Goal: Transaction & Acquisition: Subscribe to service/newsletter

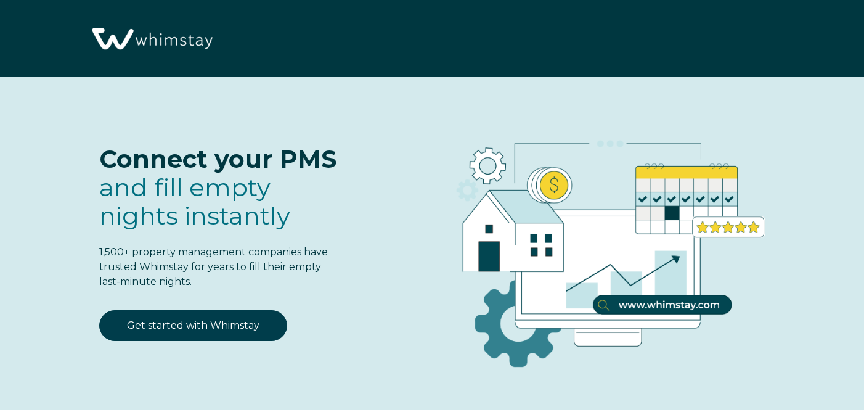
select select "US"
select select "Standard"
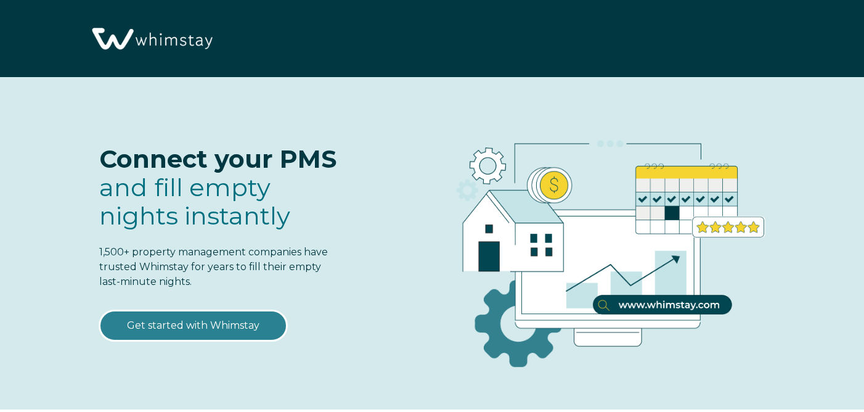
click at [219, 322] on link "Get started with Whimstay" at bounding box center [193, 325] width 188 height 31
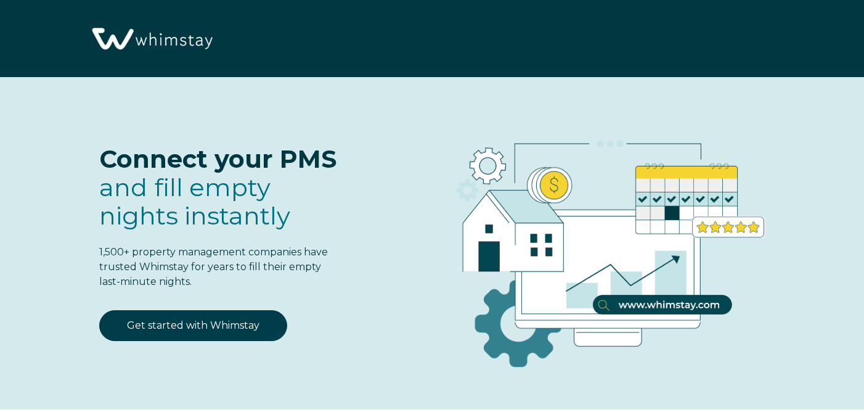
scroll to position [1474, 0]
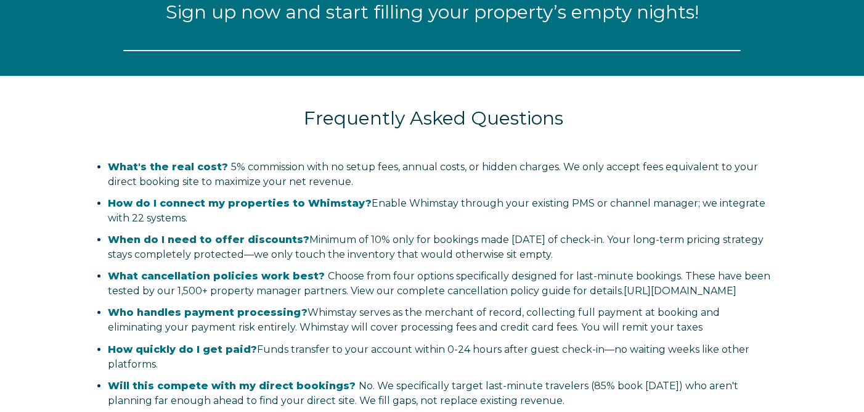
select select "US"
select select "Standard"
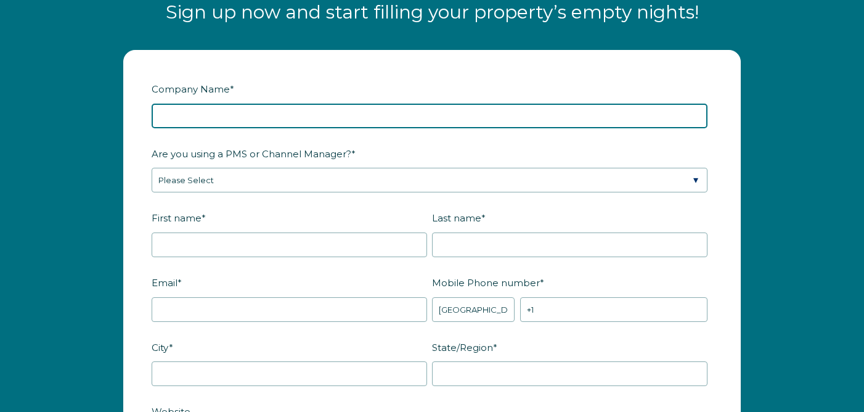
click at [298, 108] on input "Company Name *" at bounding box center [430, 116] width 556 height 25
type input "CoHosting of the Carolinas"
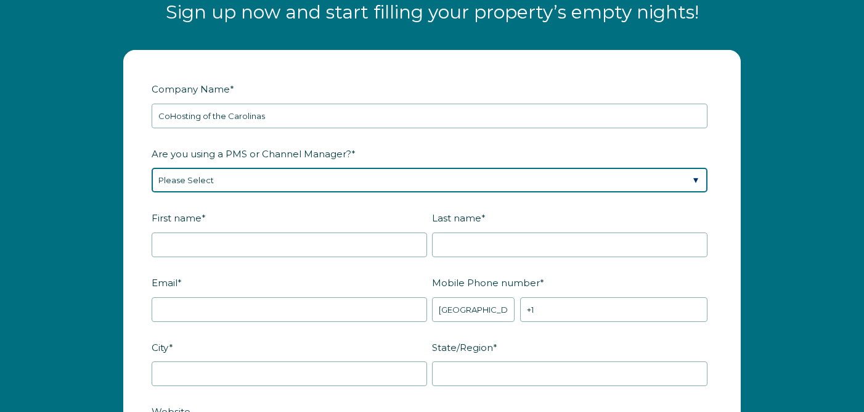
click at [272, 177] on select "Please Select Barefoot BookingPal Boost Brightside CiiRUS Escapia Guesty Hostaw…" at bounding box center [430, 180] width 556 height 25
select select "Airbnb"
click at [152, 168] on select "Please Select Barefoot BookingPal Boost Brightside CiiRUS Escapia Guesty Hostaw…" at bounding box center [430, 180] width 556 height 25
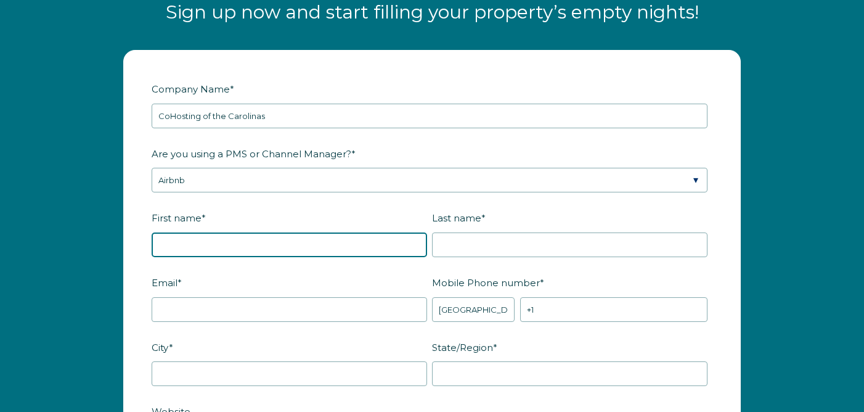
click at [250, 242] on input "First name *" at bounding box center [290, 244] width 276 height 25
type input "Natalie"
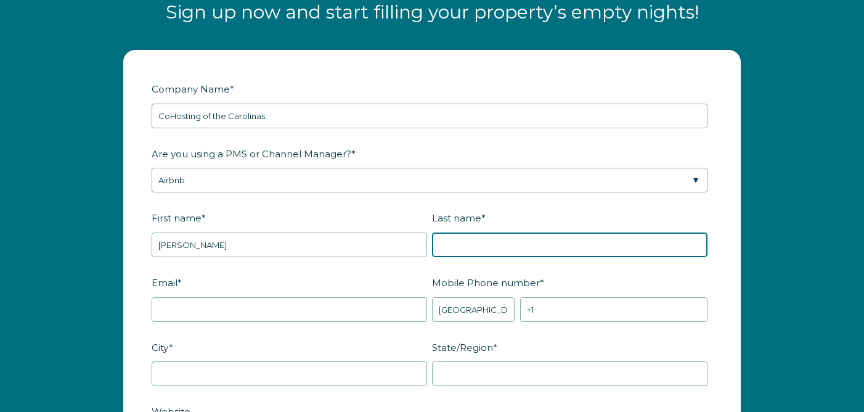
click at [440, 237] on input "Last name *" at bounding box center [570, 244] width 276 height 25
type input "e"
type input "Eicher"
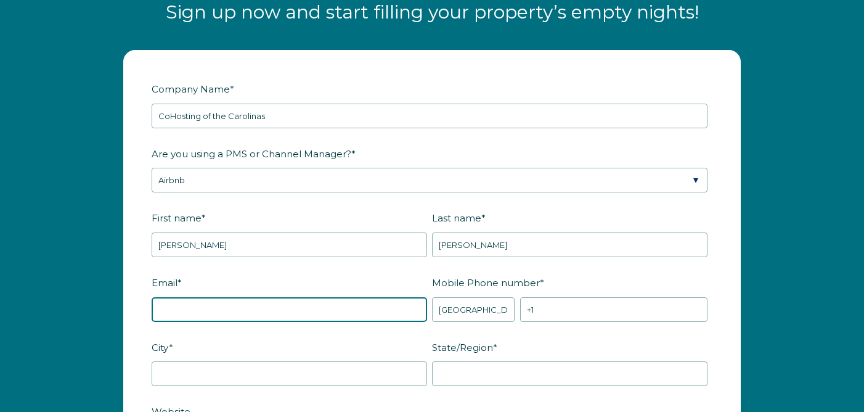
click at [255, 310] on input "Email *" at bounding box center [290, 309] width 276 height 25
type input "Hosts@cohostingcarolinas.com"
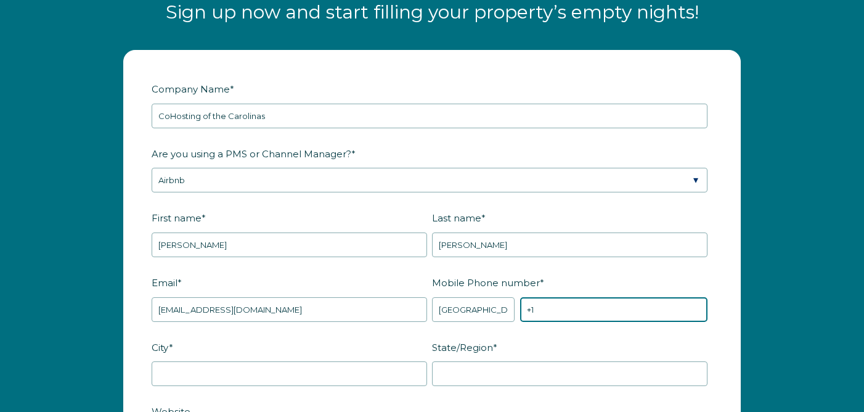
click at [546, 316] on input "+1" at bounding box center [613, 309] width 187 height 25
type input "+1 8432419750"
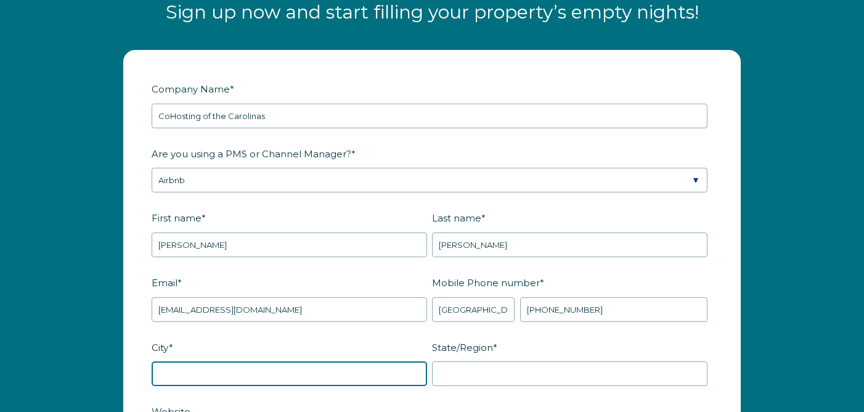
click at [343, 372] on input "City *" at bounding box center [290, 373] width 276 height 25
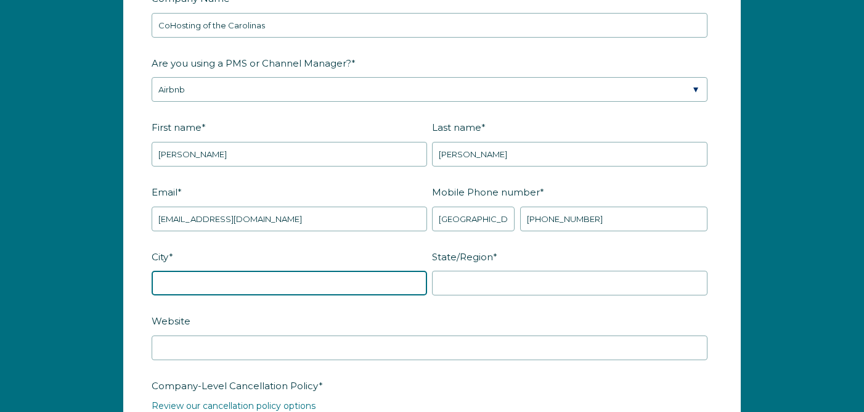
scroll to position [1570, 0]
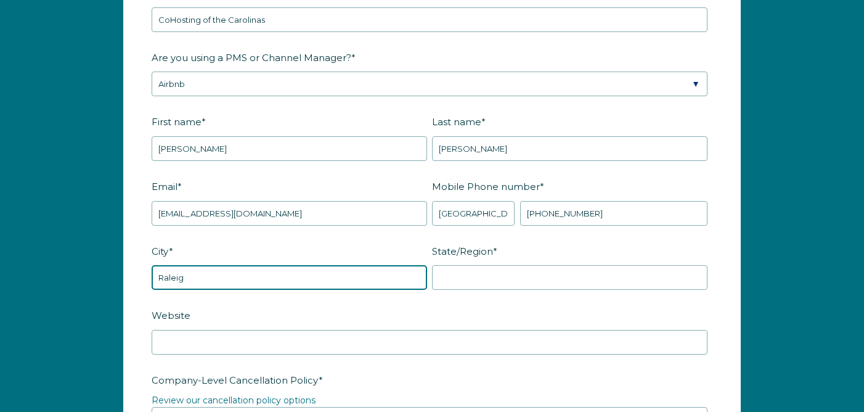
type input "Raleigh"
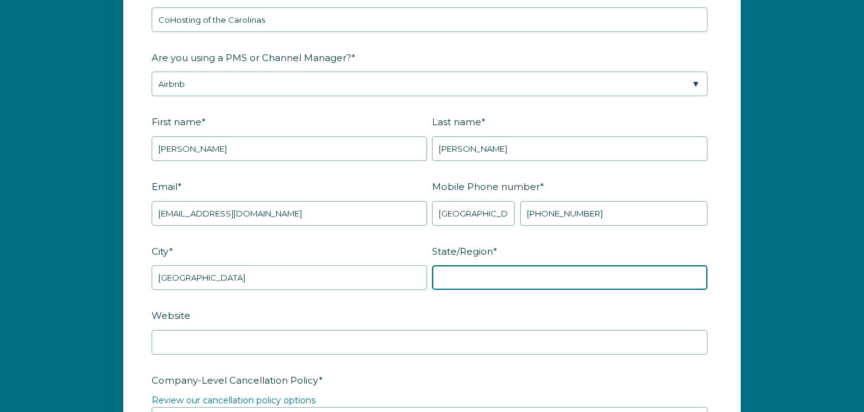
type input "NC"
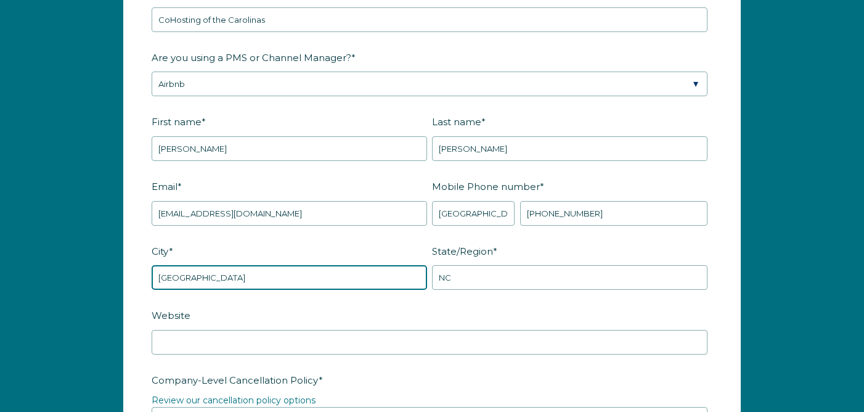
type input "Raleigh"
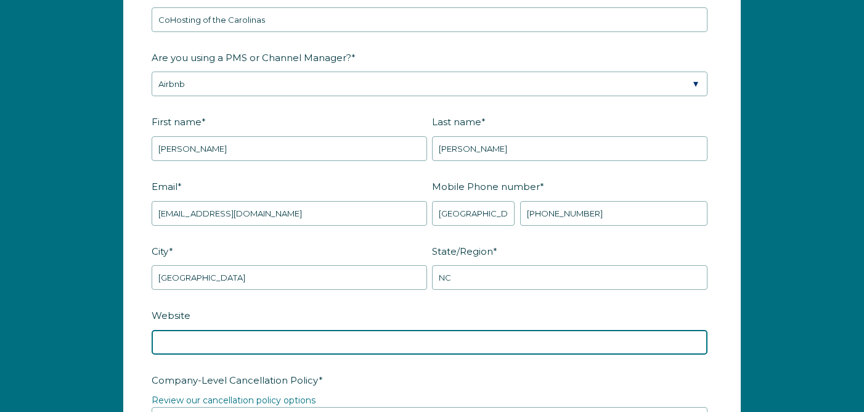
click at [290, 341] on input "Website" at bounding box center [430, 342] width 556 height 25
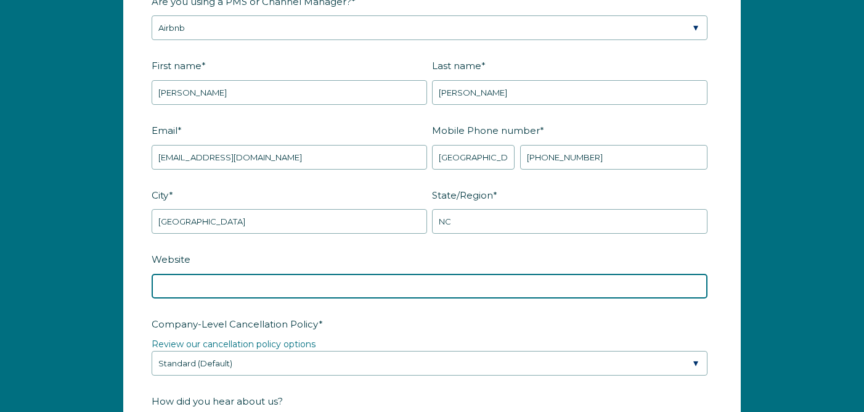
scroll to position [1627, 0]
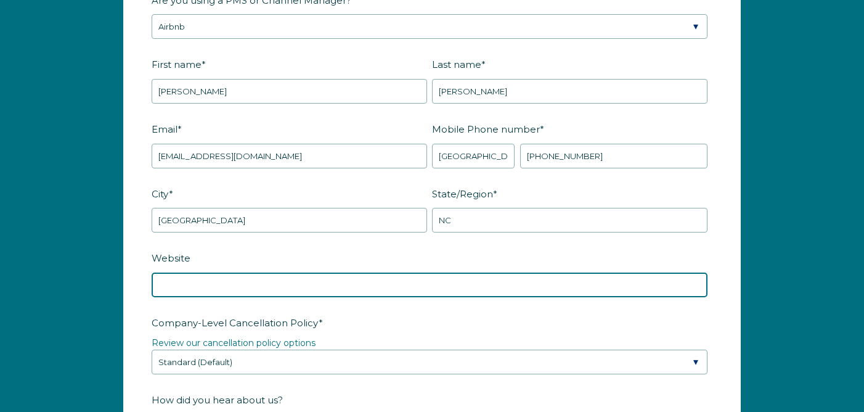
paste input "https://www.cohostingcarolinas.com/"
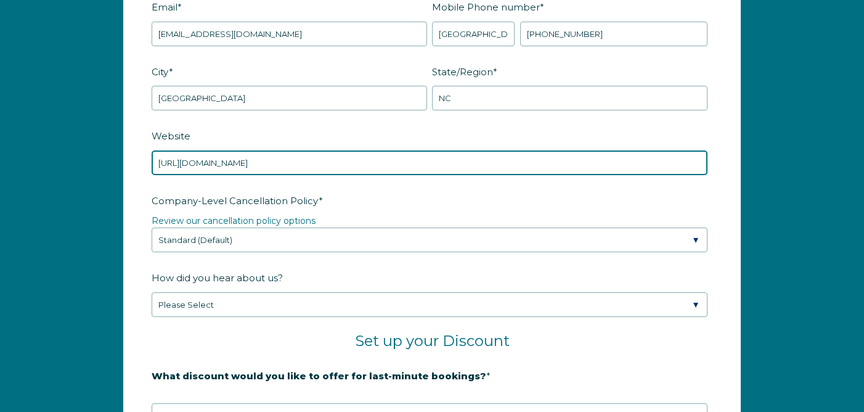
scroll to position [1752, 0]
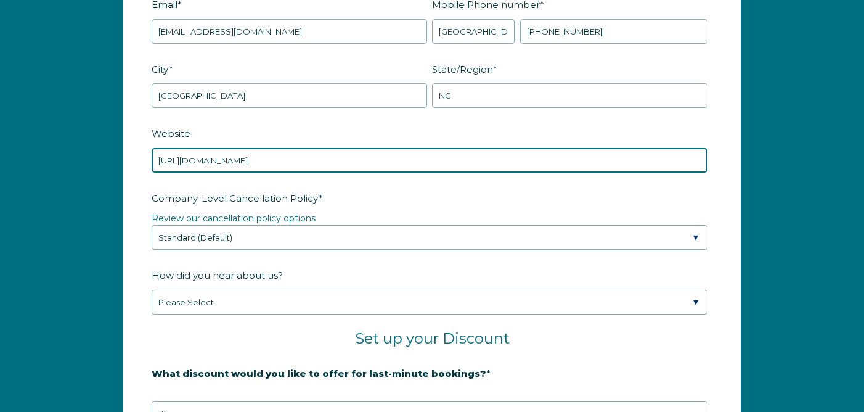
type input "https://www.cohostingcarolinas.com/"
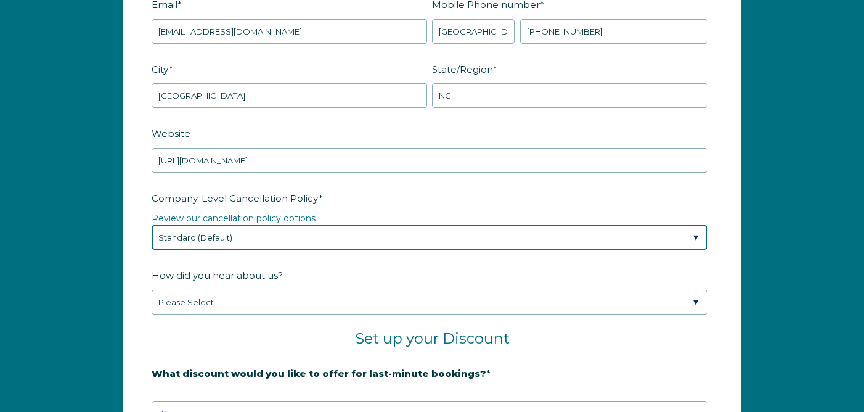
click at [295, 231] on select "Please Select Partial Standard (Default) Moderate Strict" at bounding box center [430, 237] width 556 height 25
click at [152, 225] on select "Please Select Partial Standard (Default) Moderate Strict" at bounding box center [430, 237] width 556 height 25
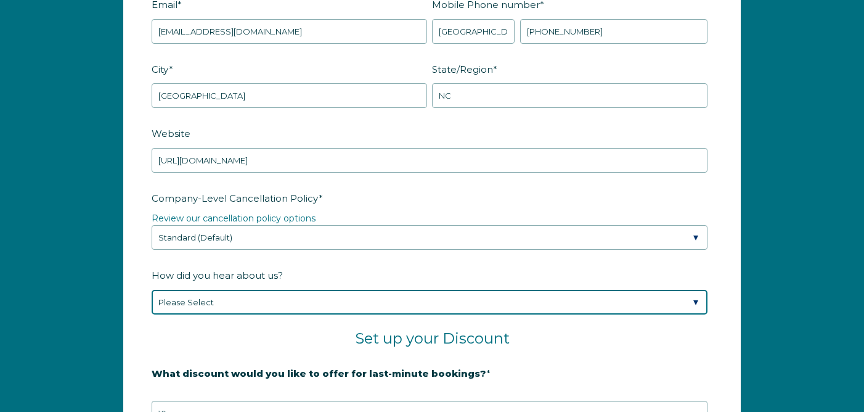
click at [274, 301] on select "Please Select Found Whimstay through a Google search Spoke to a Whimstay salesp…" at bounding box center [430, 302] width 556 height 25
select select "Referral from a Friend"
click at [152, 290] on select "Please Select Found Whimstay through a Google search Spoke to a Whimstay salesp…" at bounding box center [430, 302] width 556 height 25
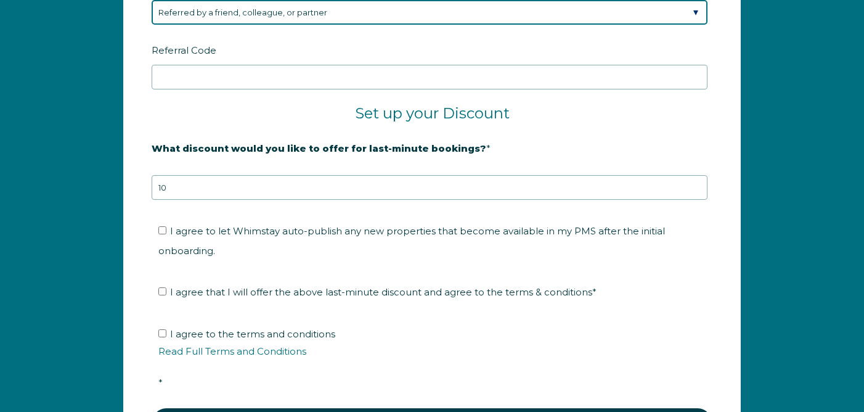
scroll to position [2043, 0]
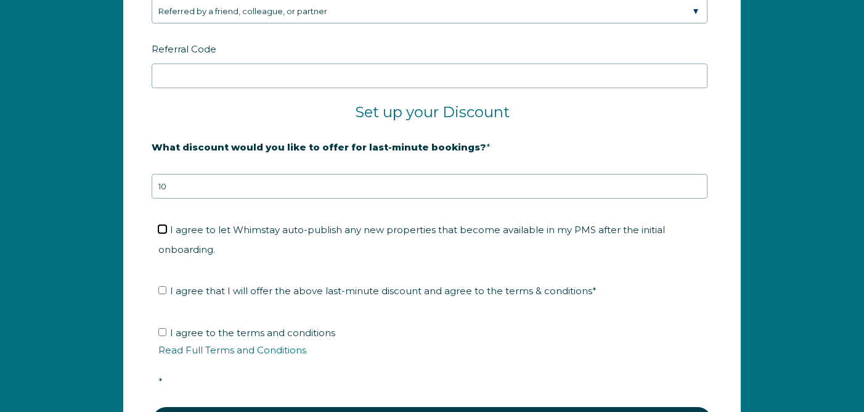
click at [162, 227] on input "I agree to let Whimstay auto-publish any new properties that become available i…" at bounding box center [162, 229] width 8 height 8
checkbox input "true"
click at [163, 288] on input "I agree that I will offer the above last-minute discount and agree to the terms…" at bounding box center [162, 290] width 8 height 8
checkbox input "true"
click at [161, 331] on input "I agree to the terms and conditions Read Full Terms and Conditions *" at bounding box center [162, 332] width 8 height 8
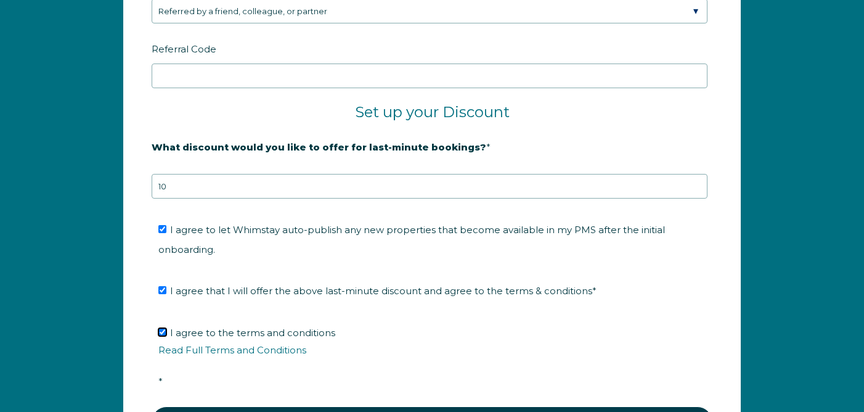
checkbox input "true"
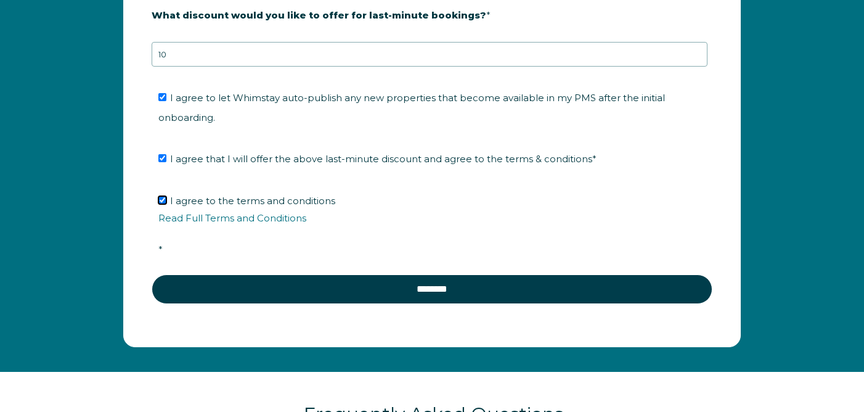
scroll to position [2178, 0]
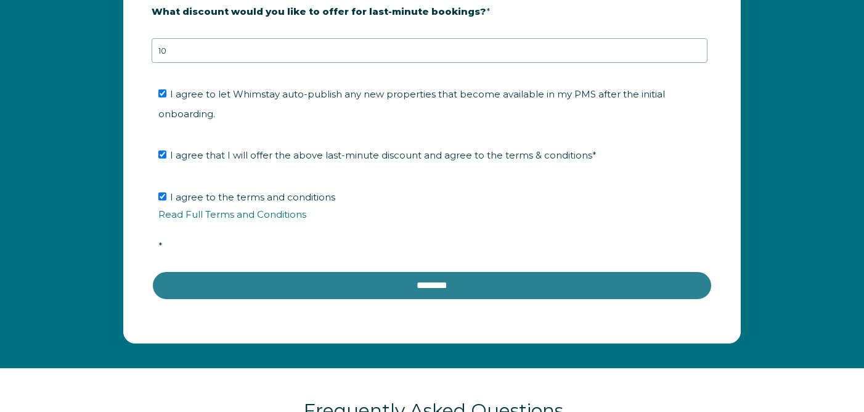
click at [317, 293] on input "********" at bounding box center [432, 286] width 561 height 30
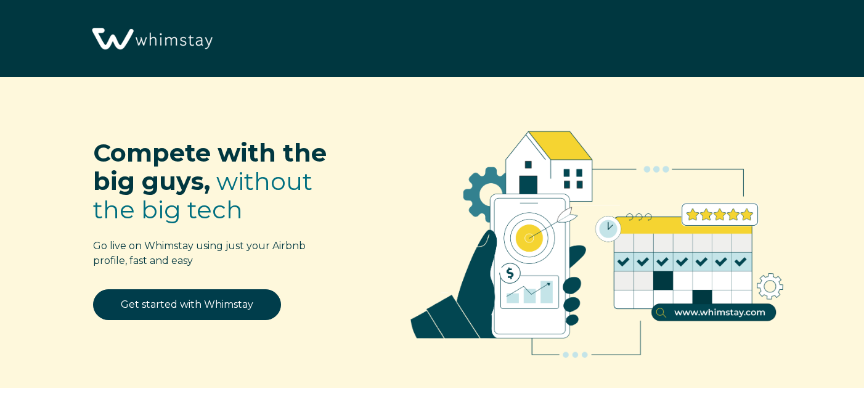
scroll to position [1449, 0]
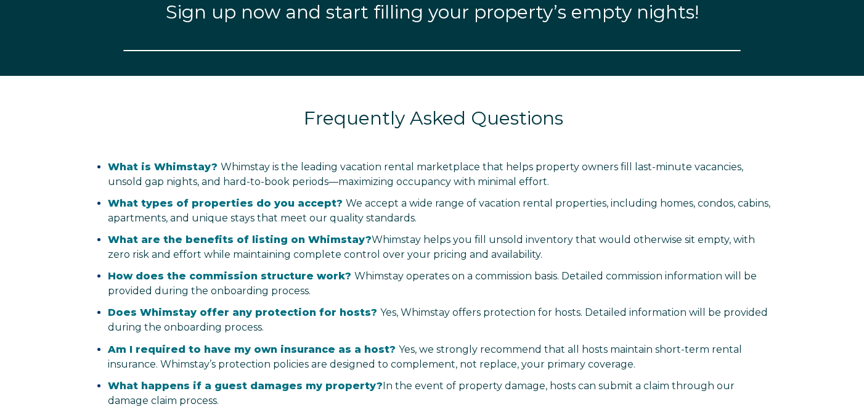
select select "US"
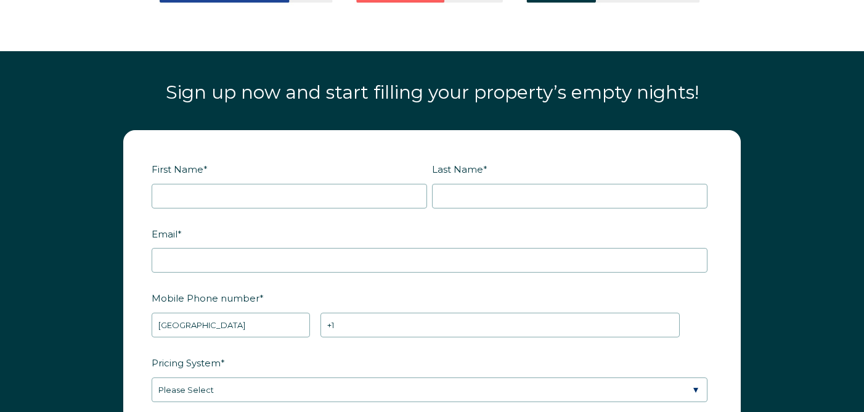
scroll to position [1355, 0]
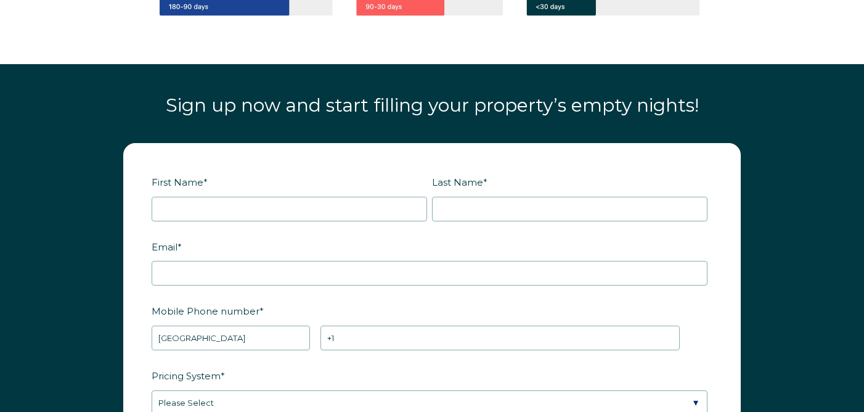
click at [360, 222] on fieldset "First Name * Last Name *" at bounding box center [432, 203] width 561 height 65
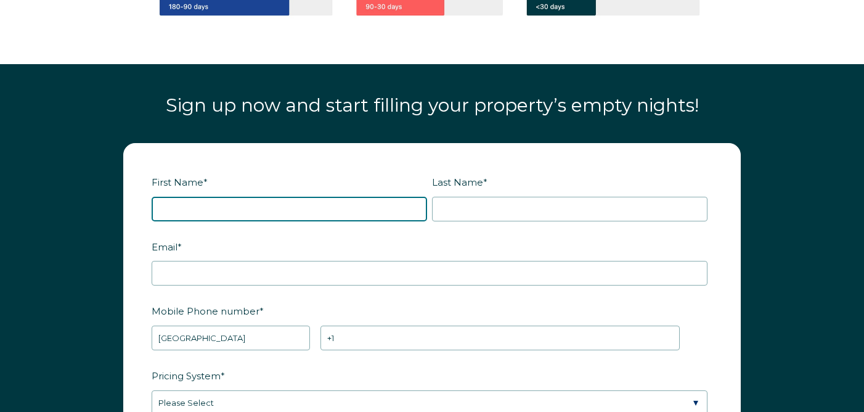
click at [351, 211] on input "First Name *" at bounding box center [290, 209] width 276 height 25
type input "Natalie"
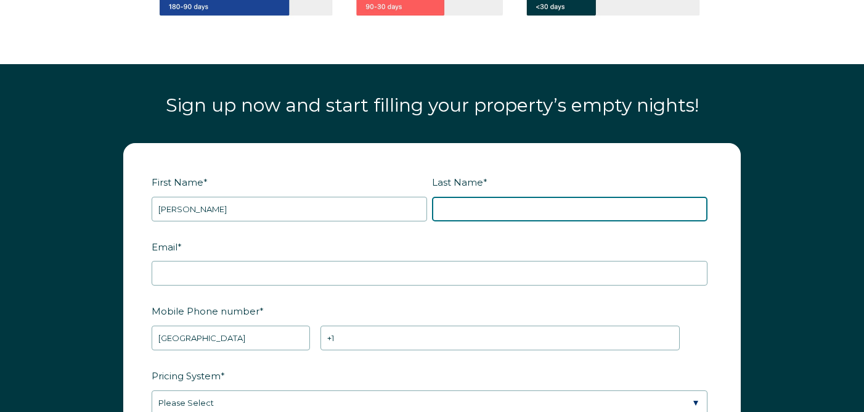
type input "Eicher"
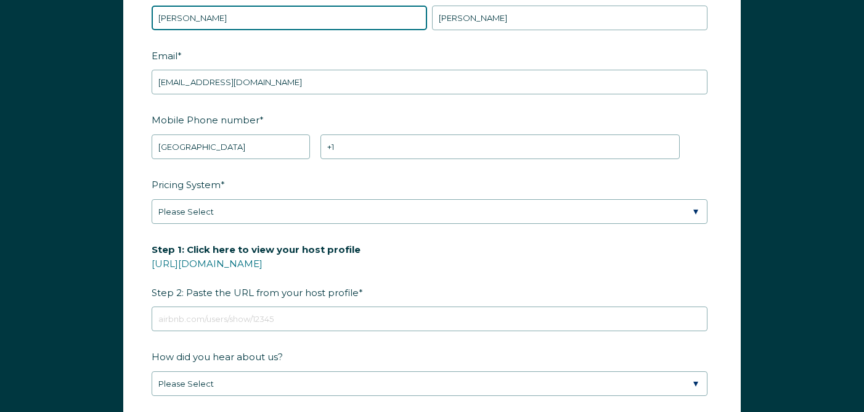
scroll to position [1547, 0]
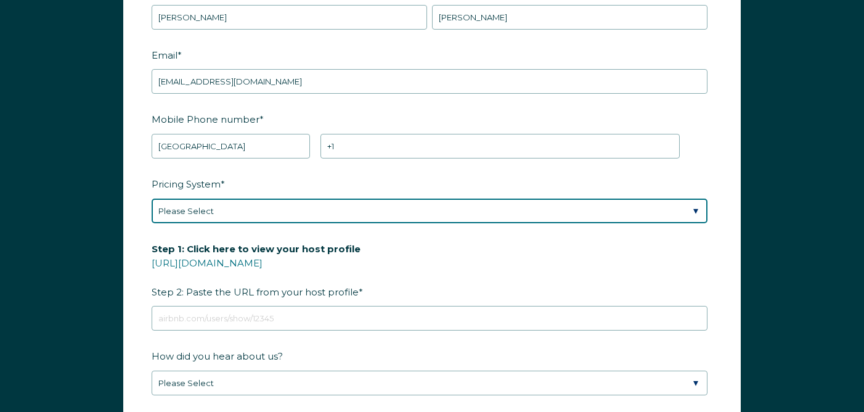
click at [251, 205] on select "Please Select Manual Airbnb Smart Pricing PriceLabs Wheelhouse Beyond Pricing 3…" at bounding box center [430, 210] width 556 height 25
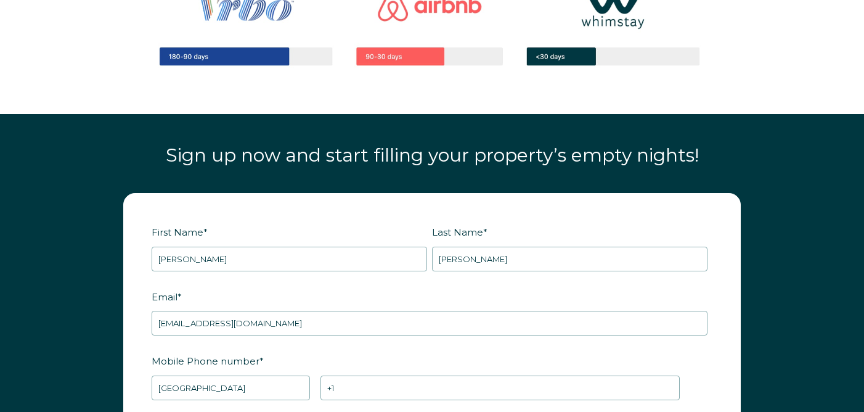
scroll to position [1461, 0]
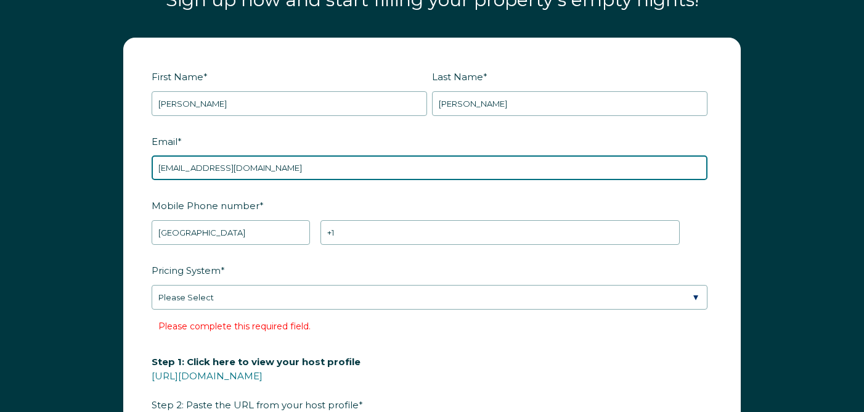
drag, startPoint x: 293, startPoint y: 163, endPoint x: 128, endPoint y: 160, distance: 165.9
click at [128, 160] on form "First Name * Natalie Last Name * Eicher RBO Token Company ID Referrer Code Dial…" at bounding box center [432, 337] width 616 height 598
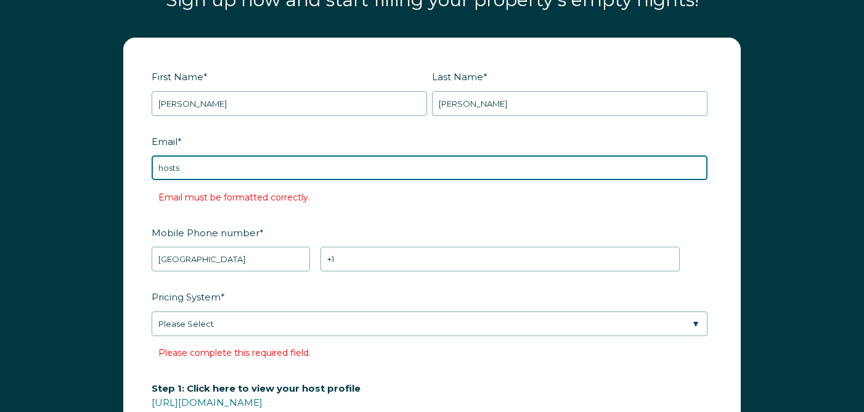
type input "Hosts@cohostingcarolinas.com"
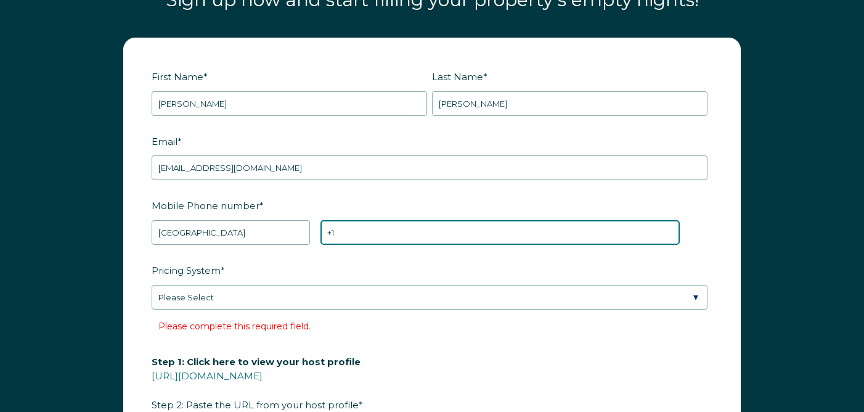
click at [385, 236] on input "+1" at bounding box center [500, 232] width 359 height 25
type input "+1 8432419750"
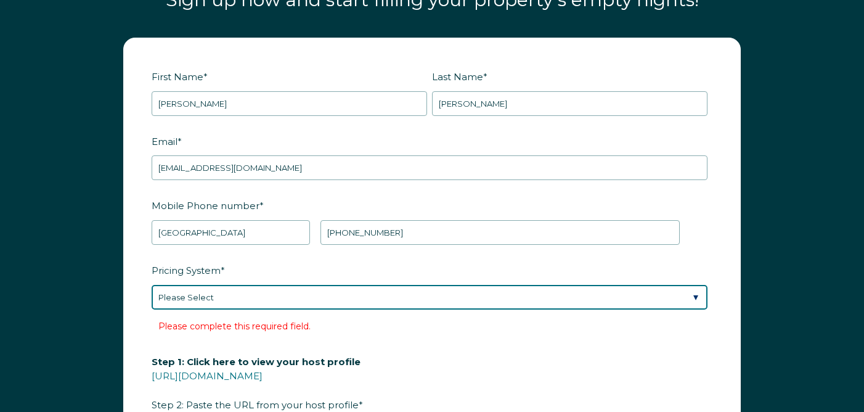
click at [319, 289] on select "Please Select Manual Airbnb Smart Pricing PriceLabs Wheelhouse Beyond Pricing 3…" at bounding box center [430, 297] width 556 height 25
select select "PriceLabs"
click at [152, 285] on select "Please Select Manual Airbnb Smart Pricing PriceLabs Wheelhouse Beyond Pricing 3…" at bounding box center [430, 297] width 556 height 25
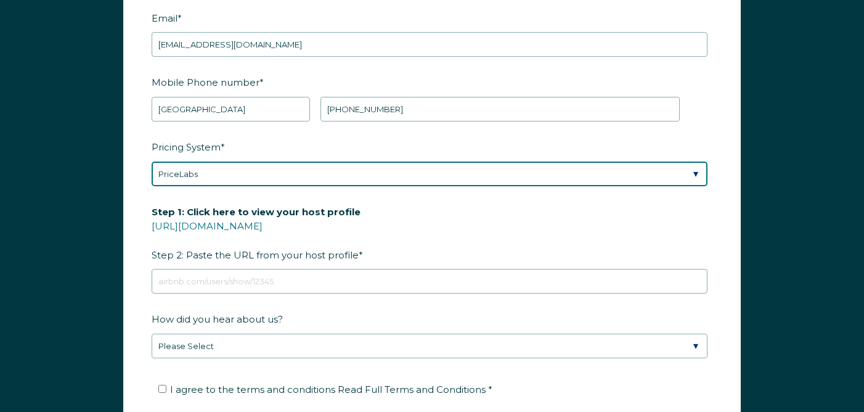
scroll to position [1585, 0]
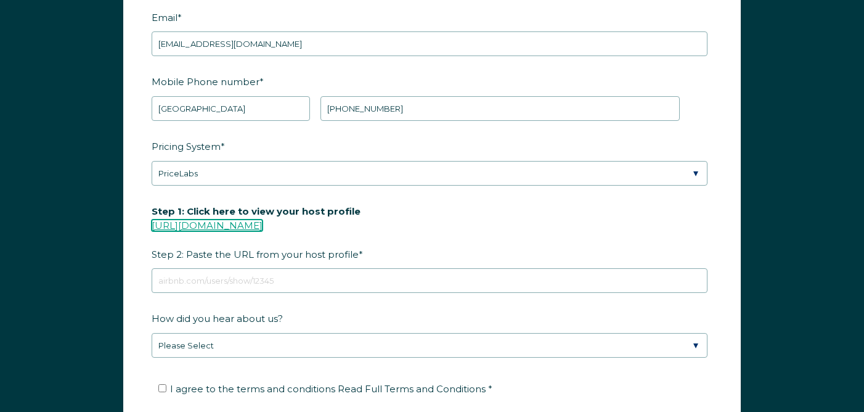
click at [263, 221] on link "https://www.airbnb.com/users/show/" at bounding box center [207, 225] width 111 height 12
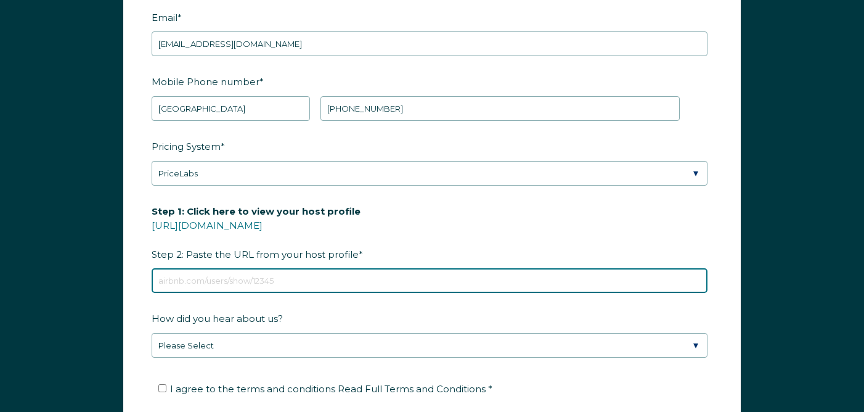
click at [280, 285] on input "Step 1: Click here to view your host profile https://www.airbnb.com/users/show/…" at bounding box center [430, 280] width 556 height 25
paste input "https://www.airbnb.com/users/show/32621808"
type input "https://www.airbnb.com/users/show/32621808"
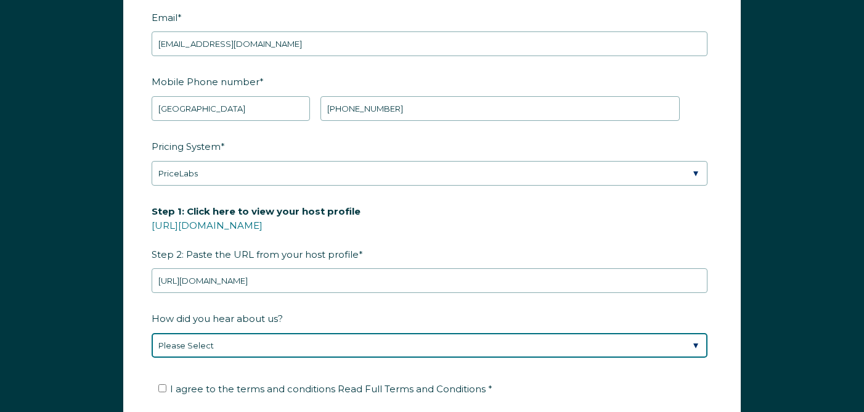
click at [271, 337] on select "Please Select Discovered Whimstay at an event or conference Found Whimstay thro…" at bounding box center [430, 345] width 556 height 25
select select "Referral from a Friend"
click at [152, 333] on select "Please Select Discovered Whimstay at an event or conference Found Whimstay thro…" at bounding box center [430, 345] width 556 height 25
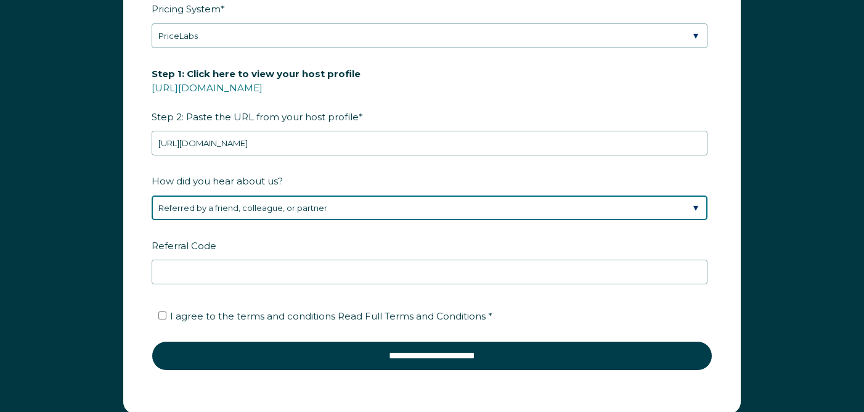
scroll to position [1727, 0]
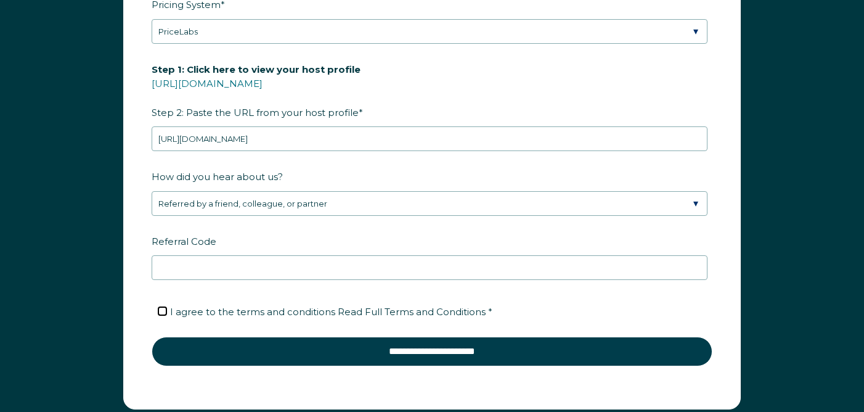
click at [164, 309] on input "I agree to the terms and conditions Read Full Terms and Conditions *" at bounding box center [162, 311] width 8 height 8
checkbox input "true"
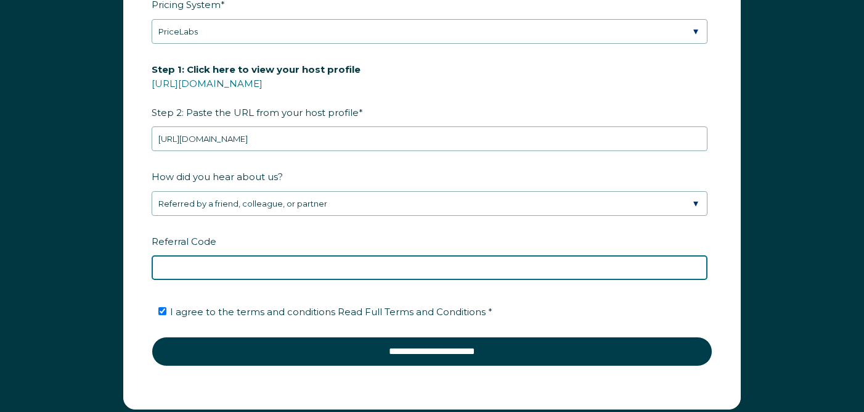
click at [218, 268] on input "Referral Code" at bounding box center [430, 267] width 556 height 25
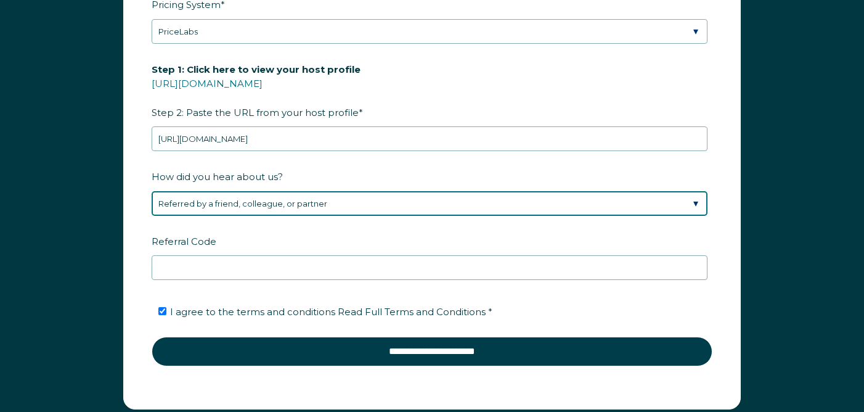
click at [262, 202] on select "Please Select Discovered Whimstay at an event or conference Found Whimstay thro…" at bounding box center [430, 203] width 556 height 25
select select "Other"
click at [152, 191] on select "Please Select Discovered Whimstay at an event or conference Found Whimstay thro…" at bounding box center [430, 203] width 556 height 25
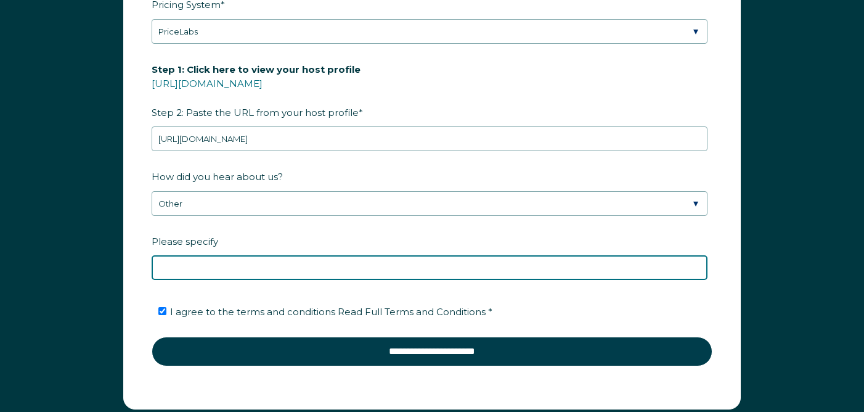
click at [232, 266] on input "Please specify" at bounding box center [430, 267] width 556 height 25
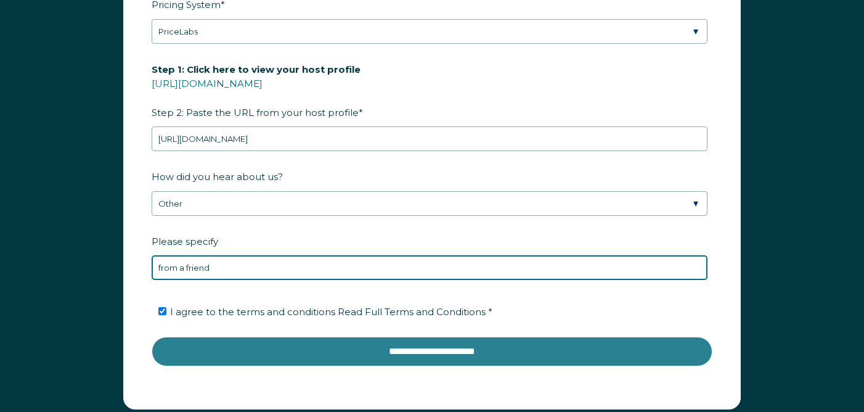
type input "from a friend"
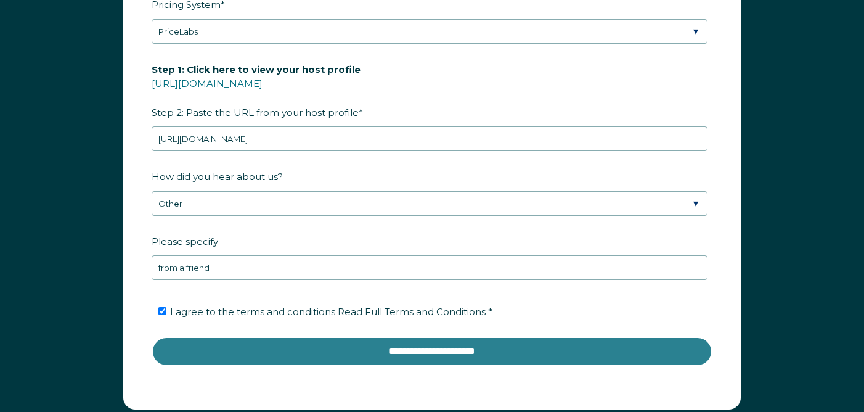
click at [274, 352] on input "**********" at bounding box center [432, 352] width 561 height 30
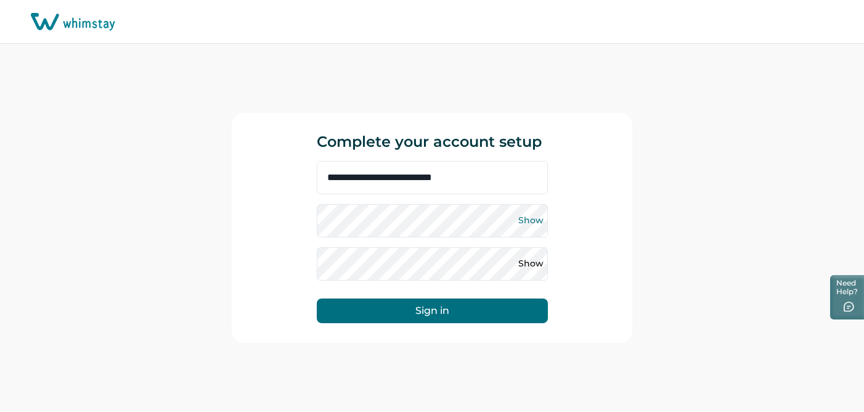
click at [533, 216] on button "Show" at bounding box center [531, 221] width 20 height 20
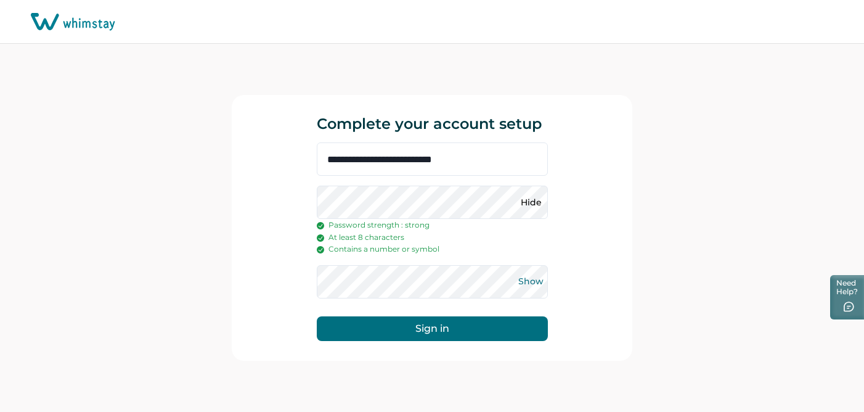
click at [531, 282] on button "Show" at bounding box center [531, 282] width 20 height 20
click at [462, 333] on button "Sign in" at bounding box center [432, 328] width 231 height 25
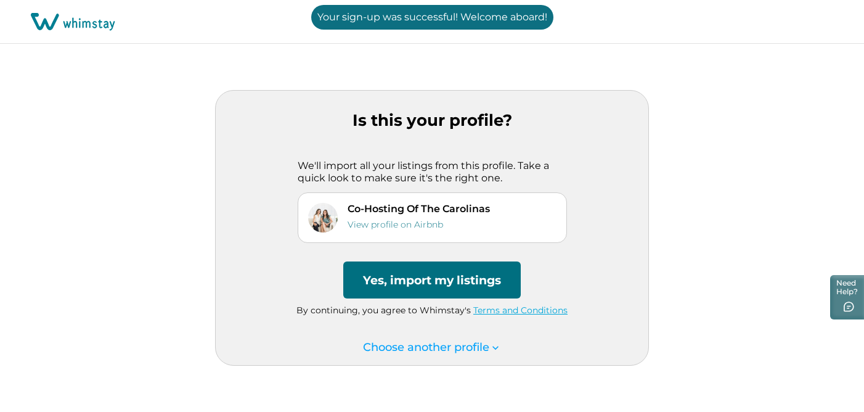
click at [428, 272] on button "Yes, import my listings" at bounding box center [432, 279] width 178 height 37
